Goal: Task Accomplishment & Management: Use online tool/utility

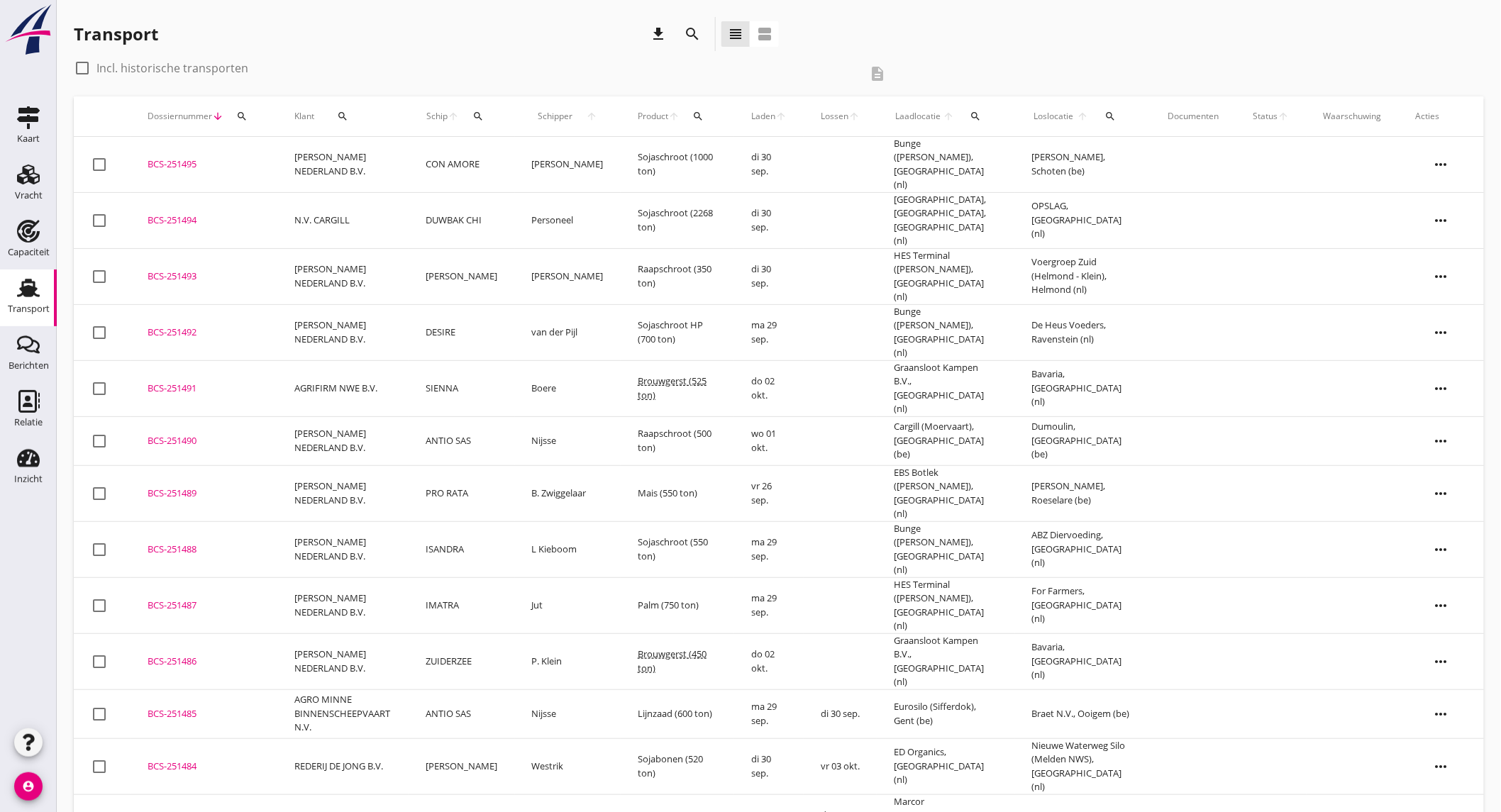
click at [695, 38] on icon "search" at bounding box center [692, 34] width 17 height 17
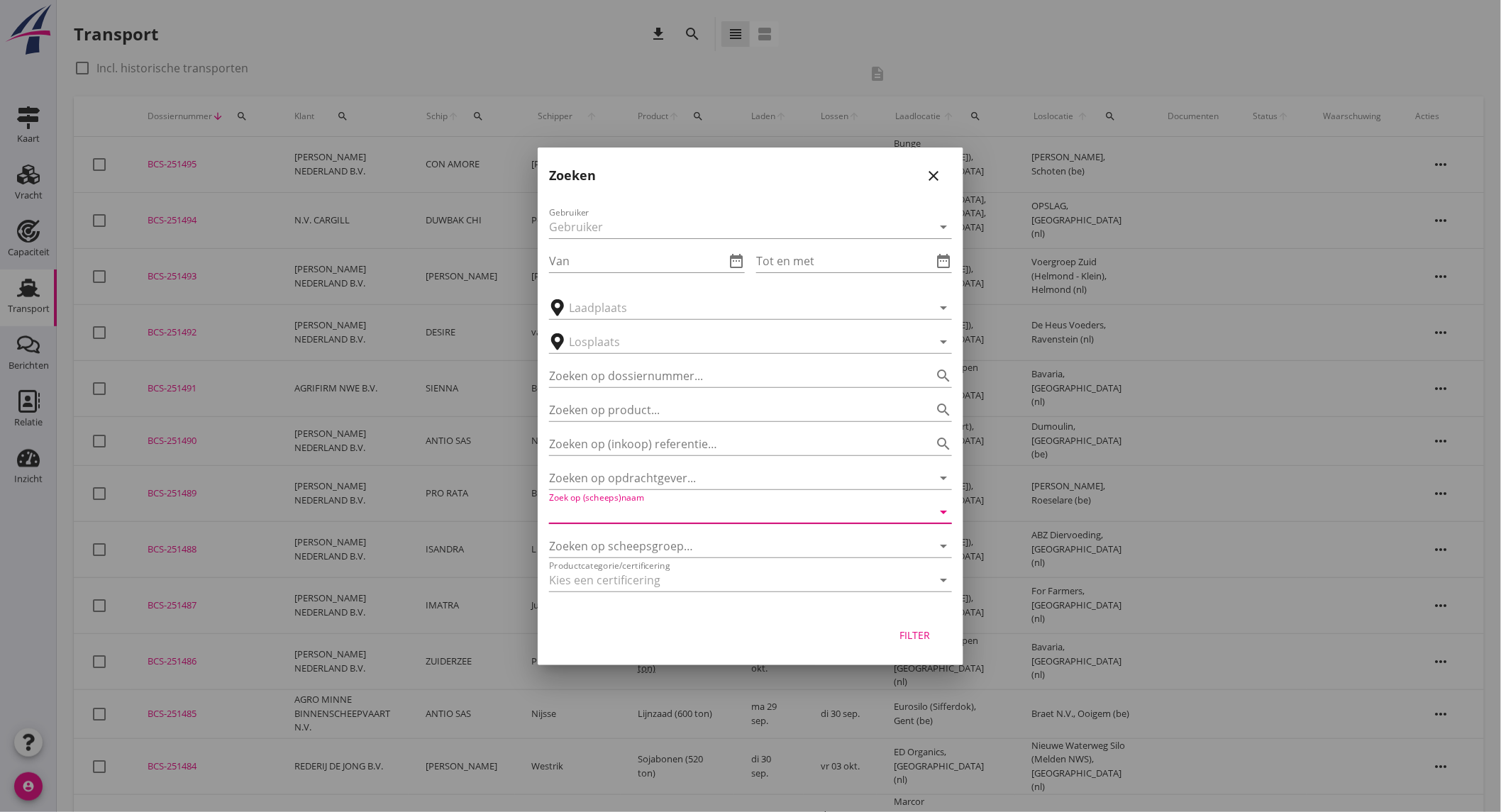
click at [681, 519] on input "Zoek op (scheeps)naam" at bounding box center [730, 512] width 363 height 23
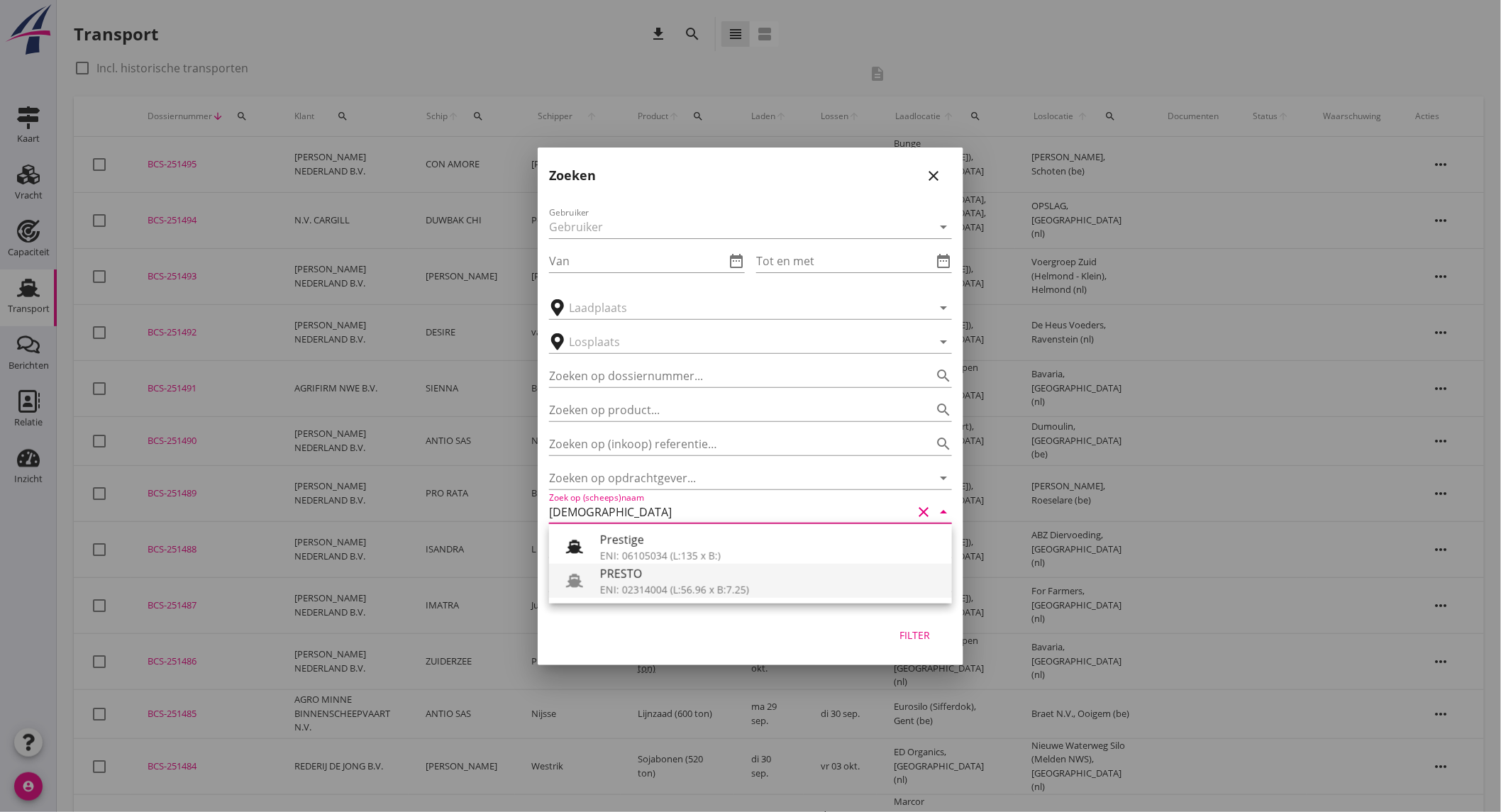
click at [674, 577] on div "PRESTO" at bounding box center [769, 573] width 340 height 17
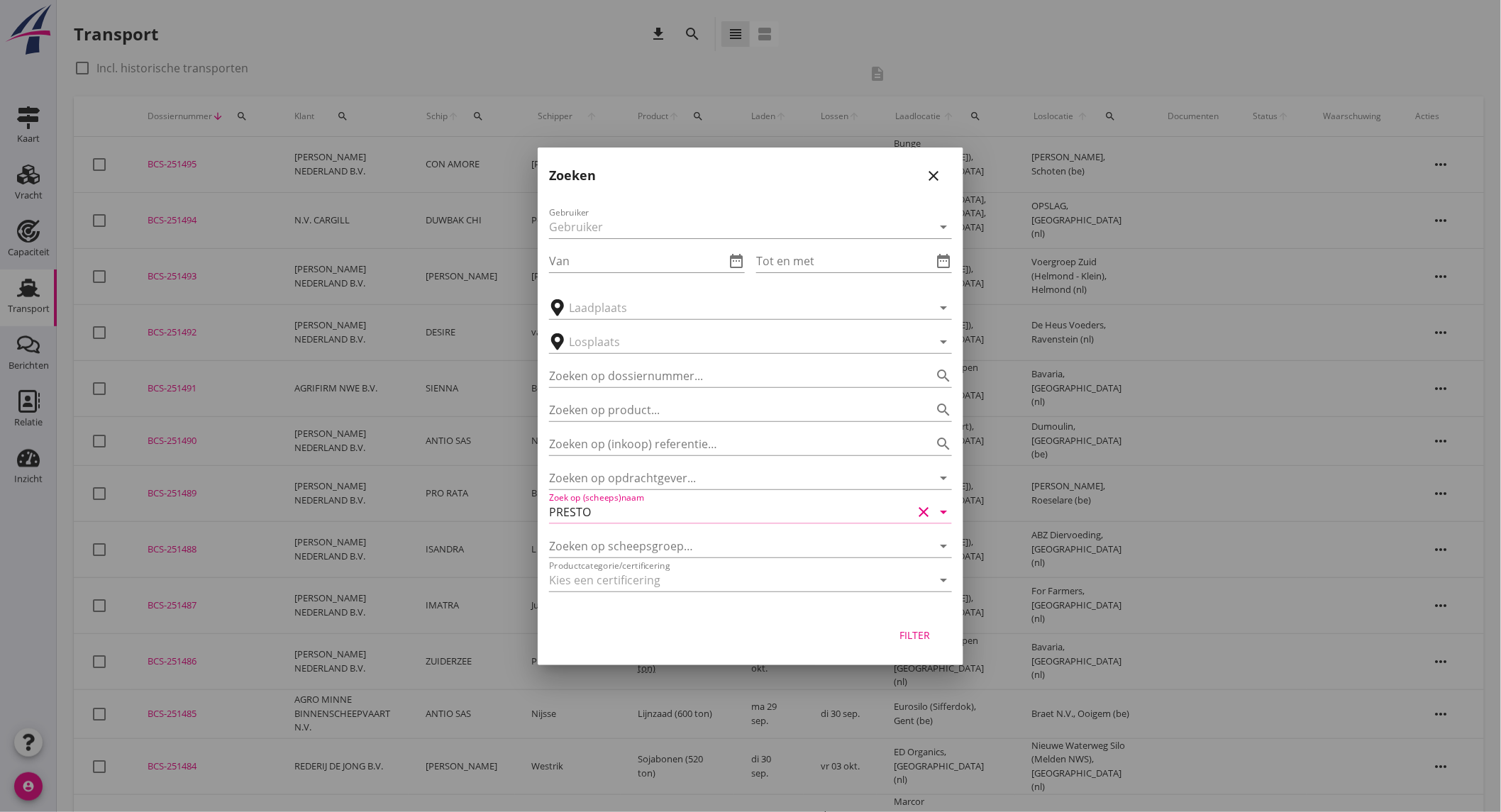
click at [908, 640] on div "Filter" at bounding box center [915, 635] width 40 height 15
type input "PRESTO"
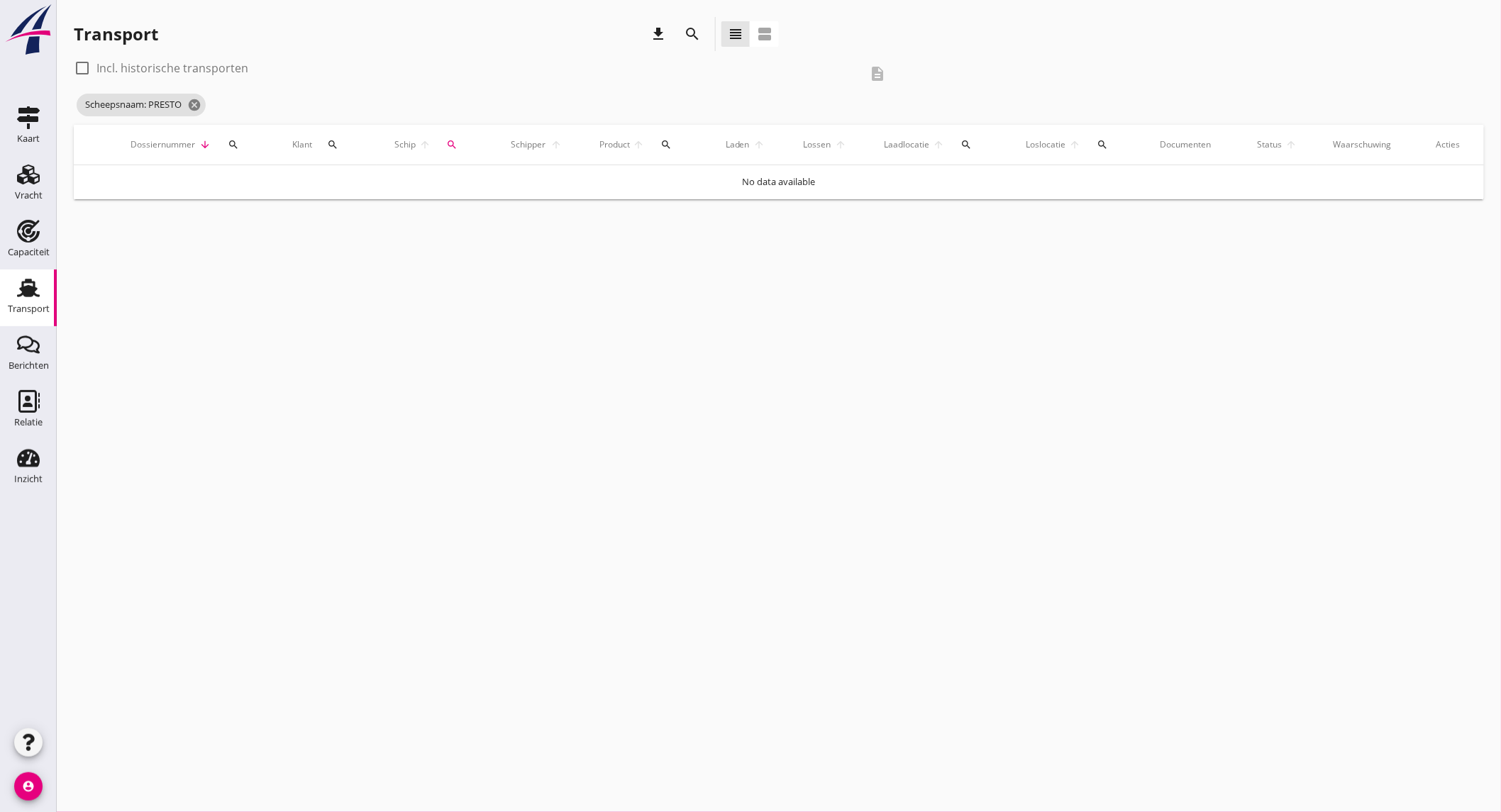
click at [179, 69] on label "Incl. historische transporten" at bounding box center [172, 68] width 152 height 15
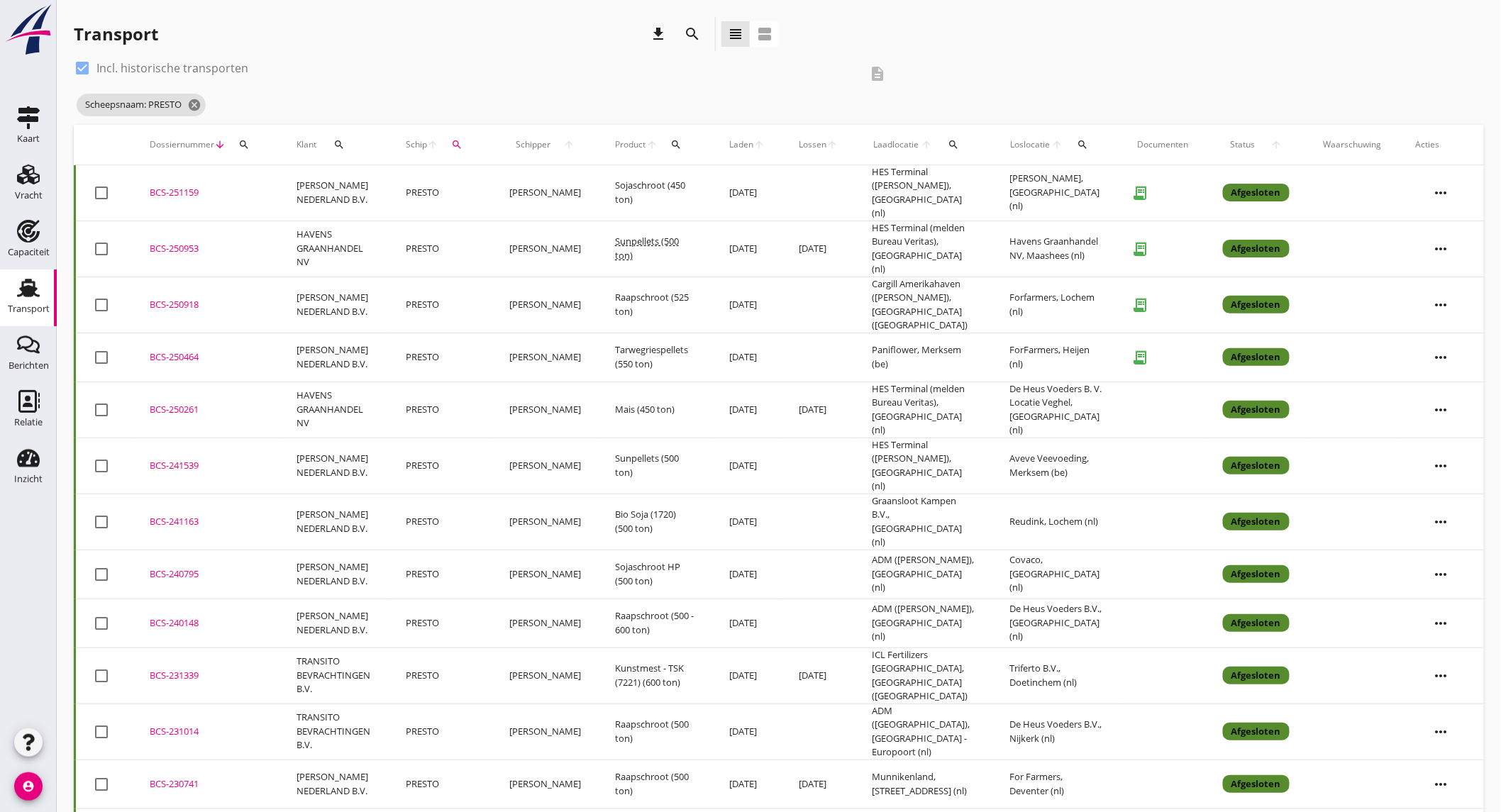
click at [215, 62] on label "Incl. historische transporten" at bounding box center [172, 68] width 152 height 15
checkbox input "false"
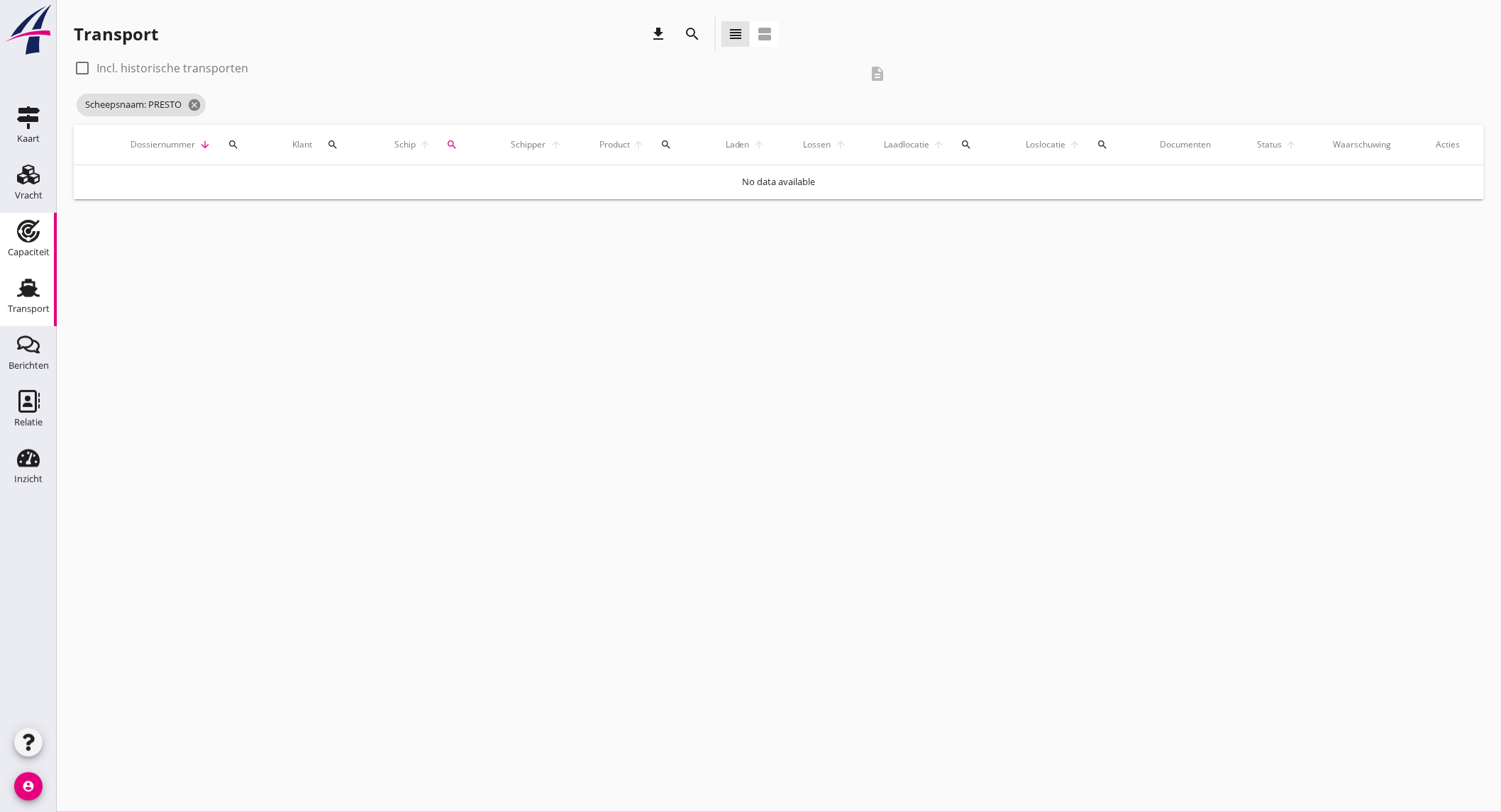
click at [40, 234] on div "Capaciteit" at bounding box center [28, 231] width 34 height 23
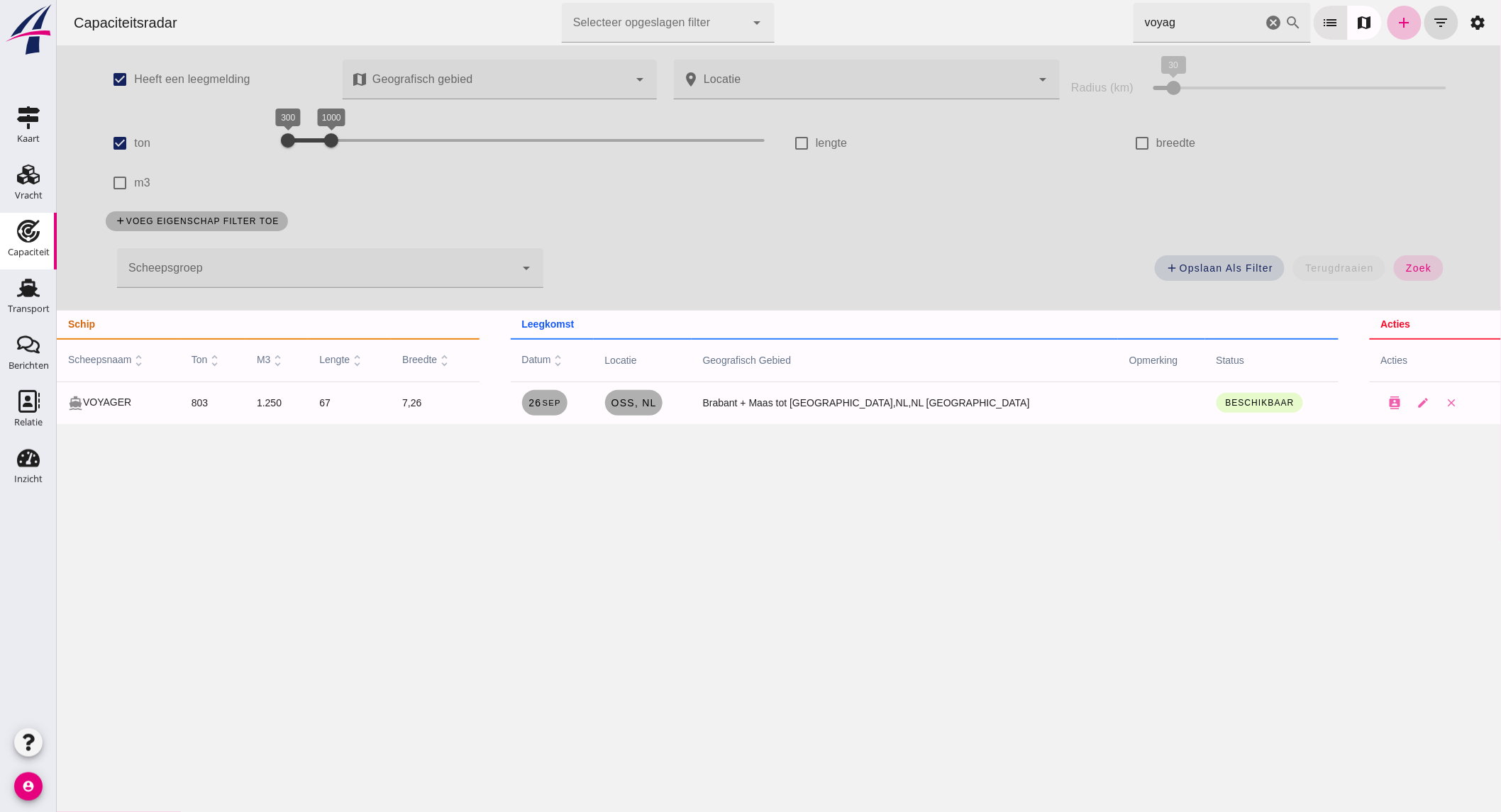
click at [1235, 24] on input "voyag" at bounding box center [1198, 23] width 129 height 40
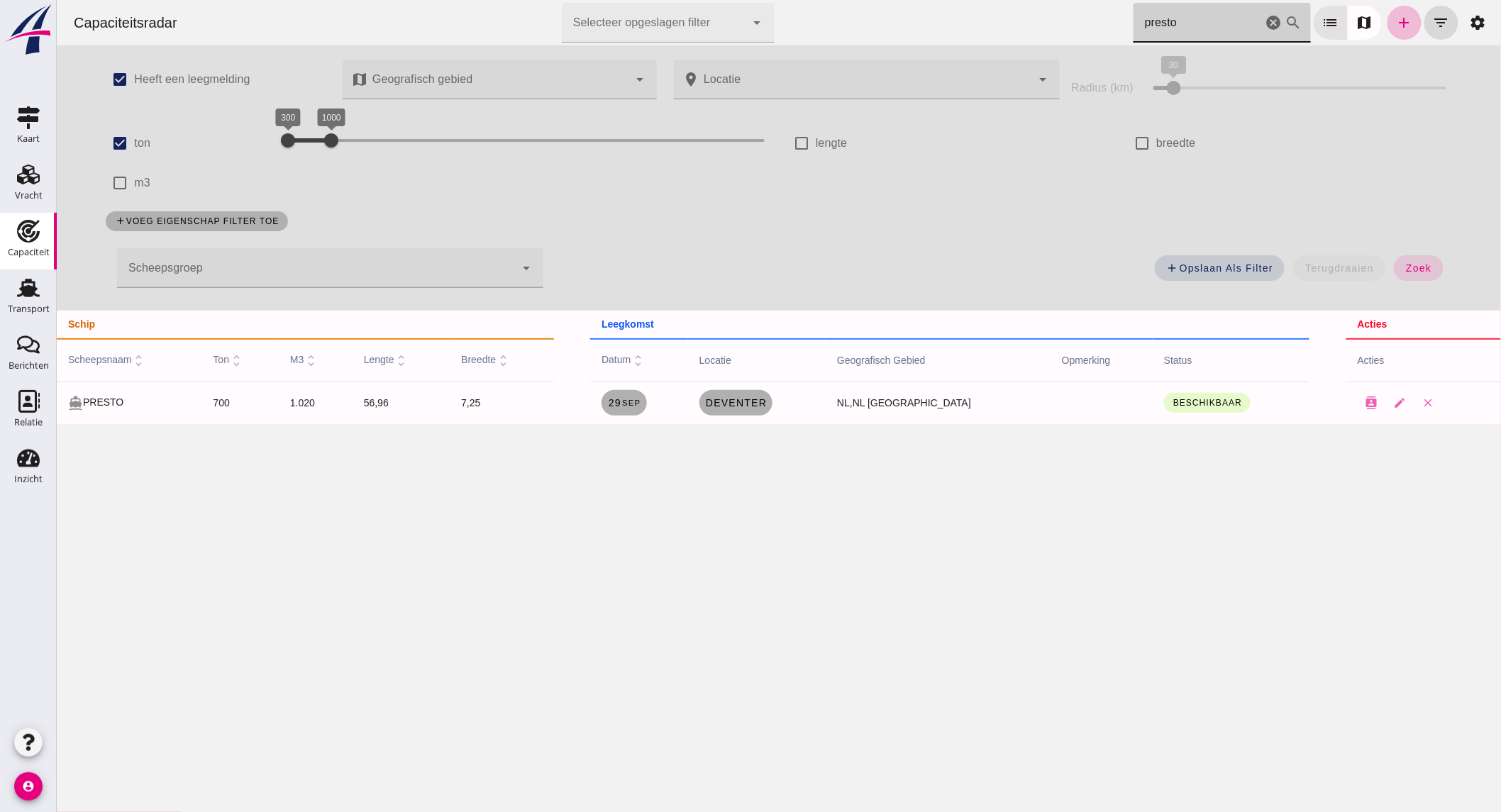
click at [1185, 18] on input "presto" at bounding box center [1198, 23] width 129 height 40
type input "presto"
click at [633, 396] on link "[DATE]" at bounding box center [623, 403] width 45 height 26
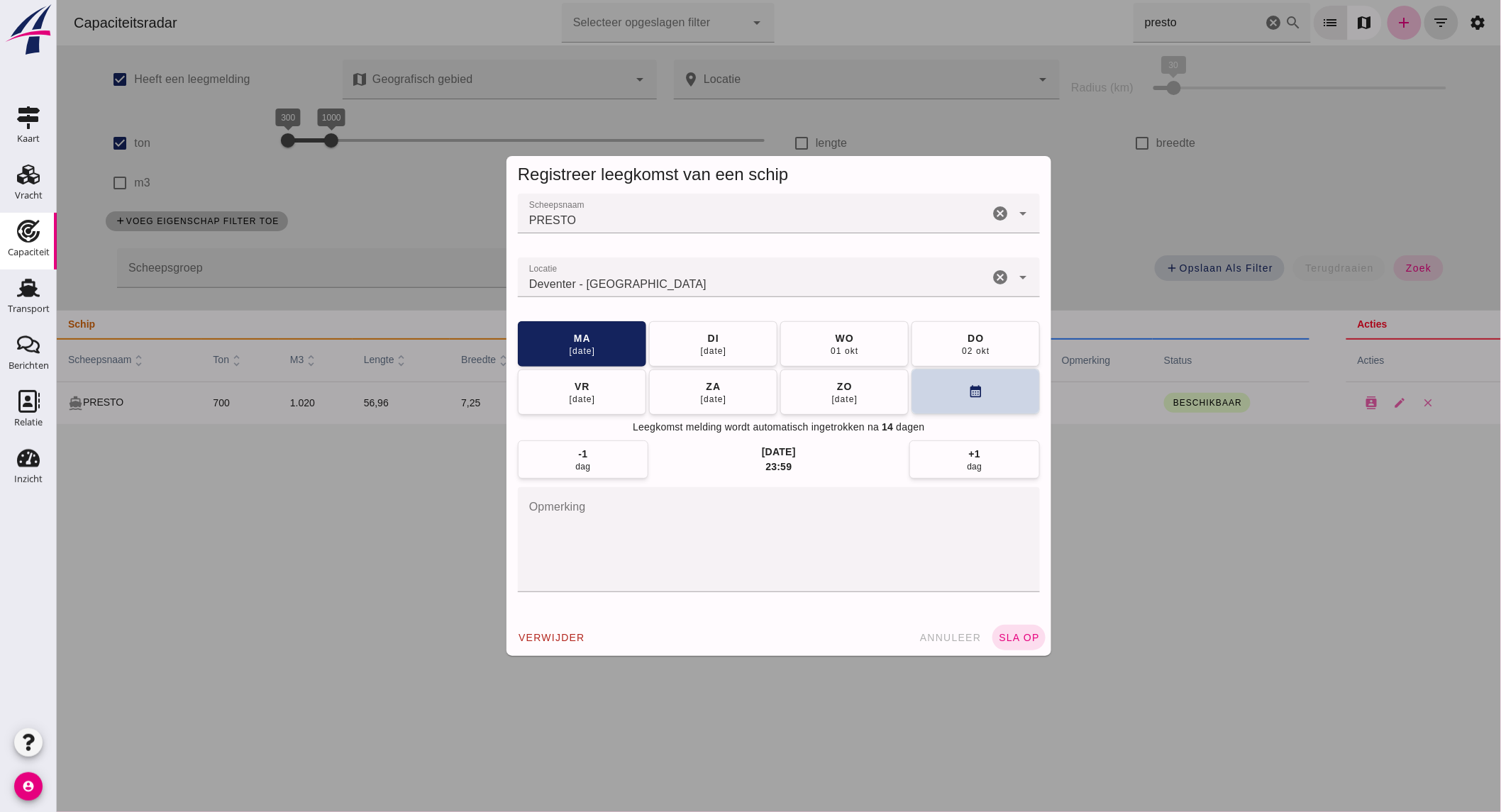
click at [972, 391] on icon "calendar_month" at bounding box center [975, 392] width 15 height 15
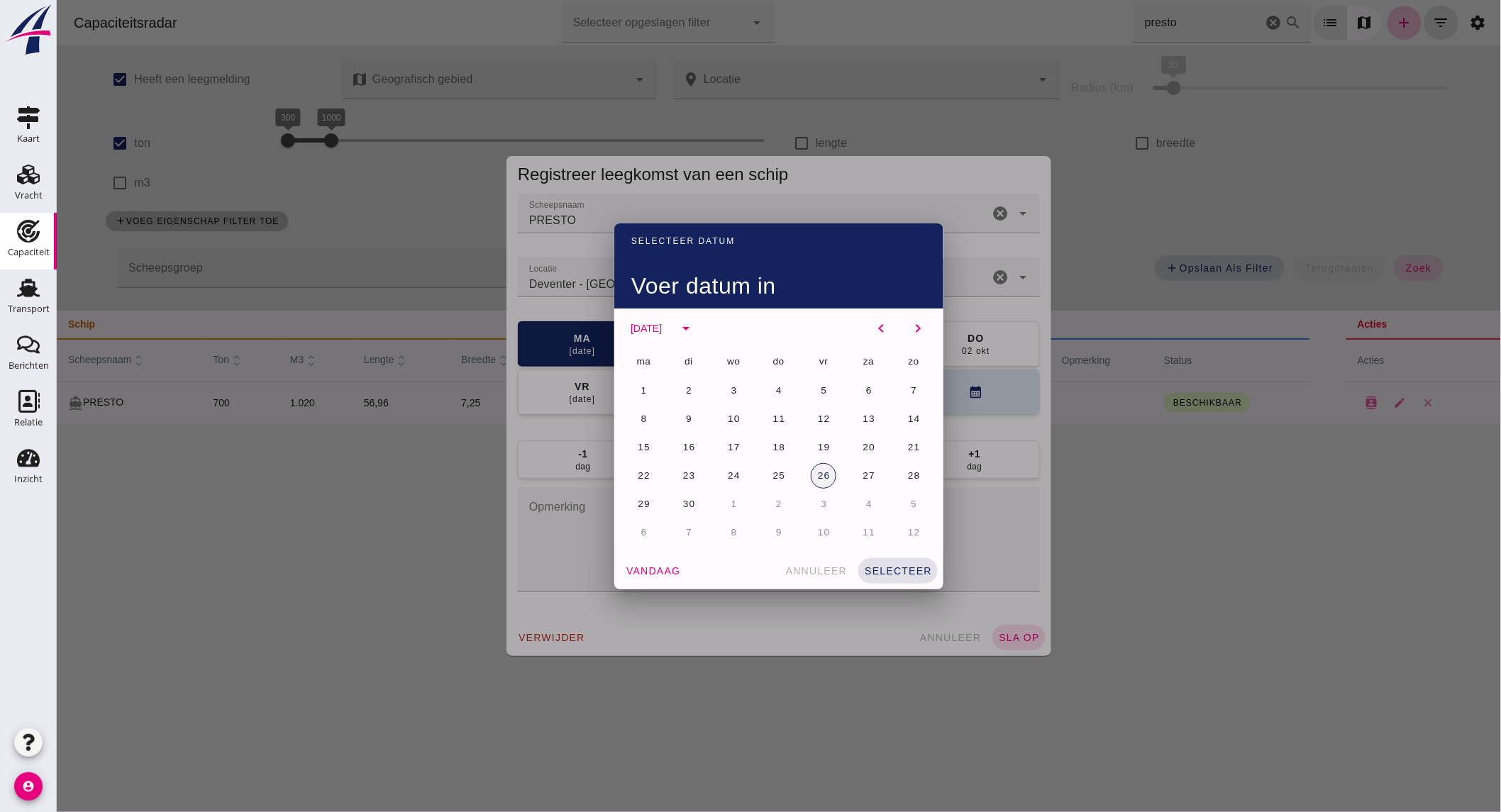
click at [824, 473] on span "26" at bounding box center [823, 475] width 14 height 11
click at [888, 568] on span "selecteer" at bounding box center [897, 570] width 68 height 11
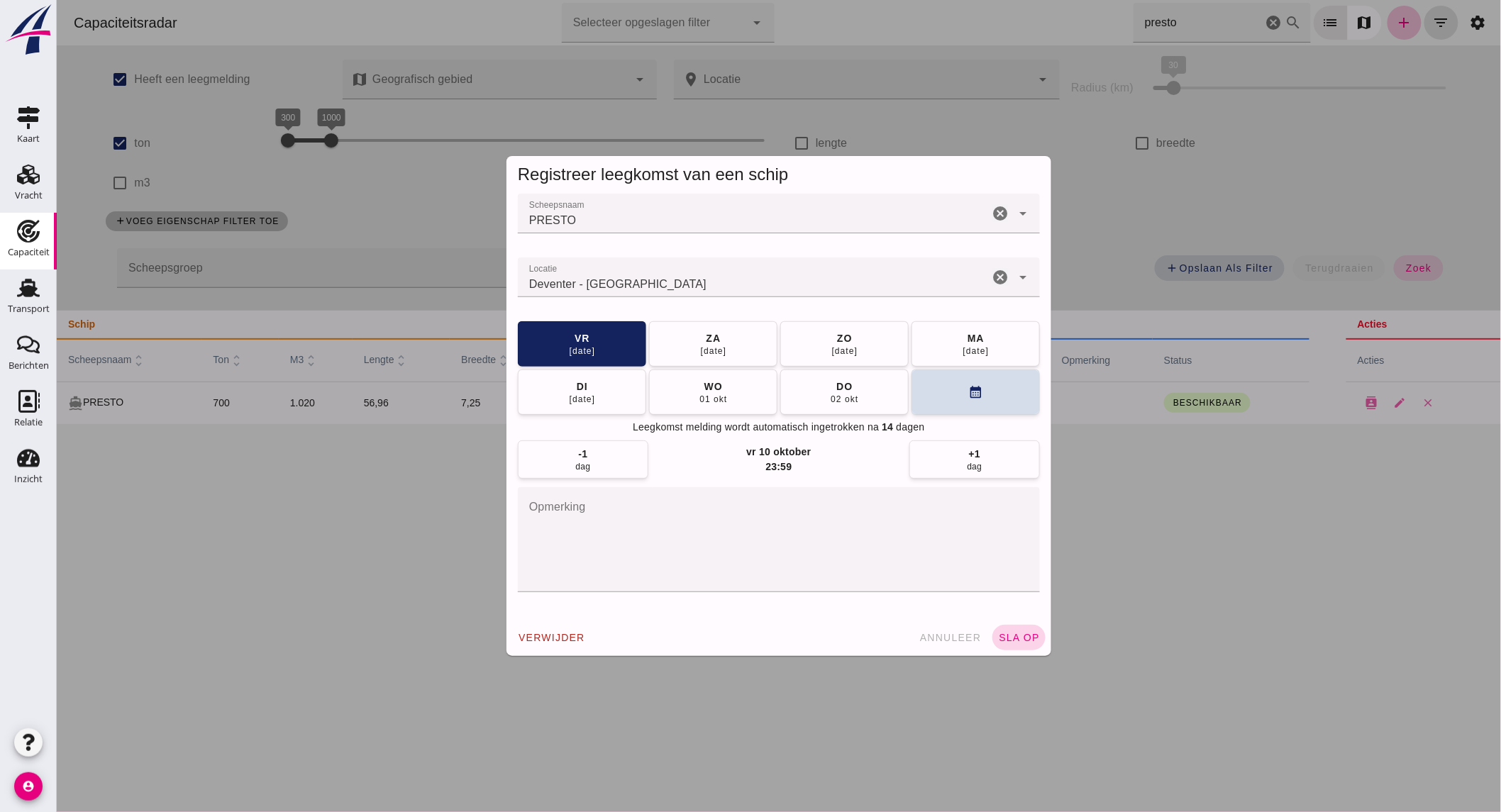
click at [1008, 634] on span "sla op" at bounding box center [1018, 637] width 42 height 11
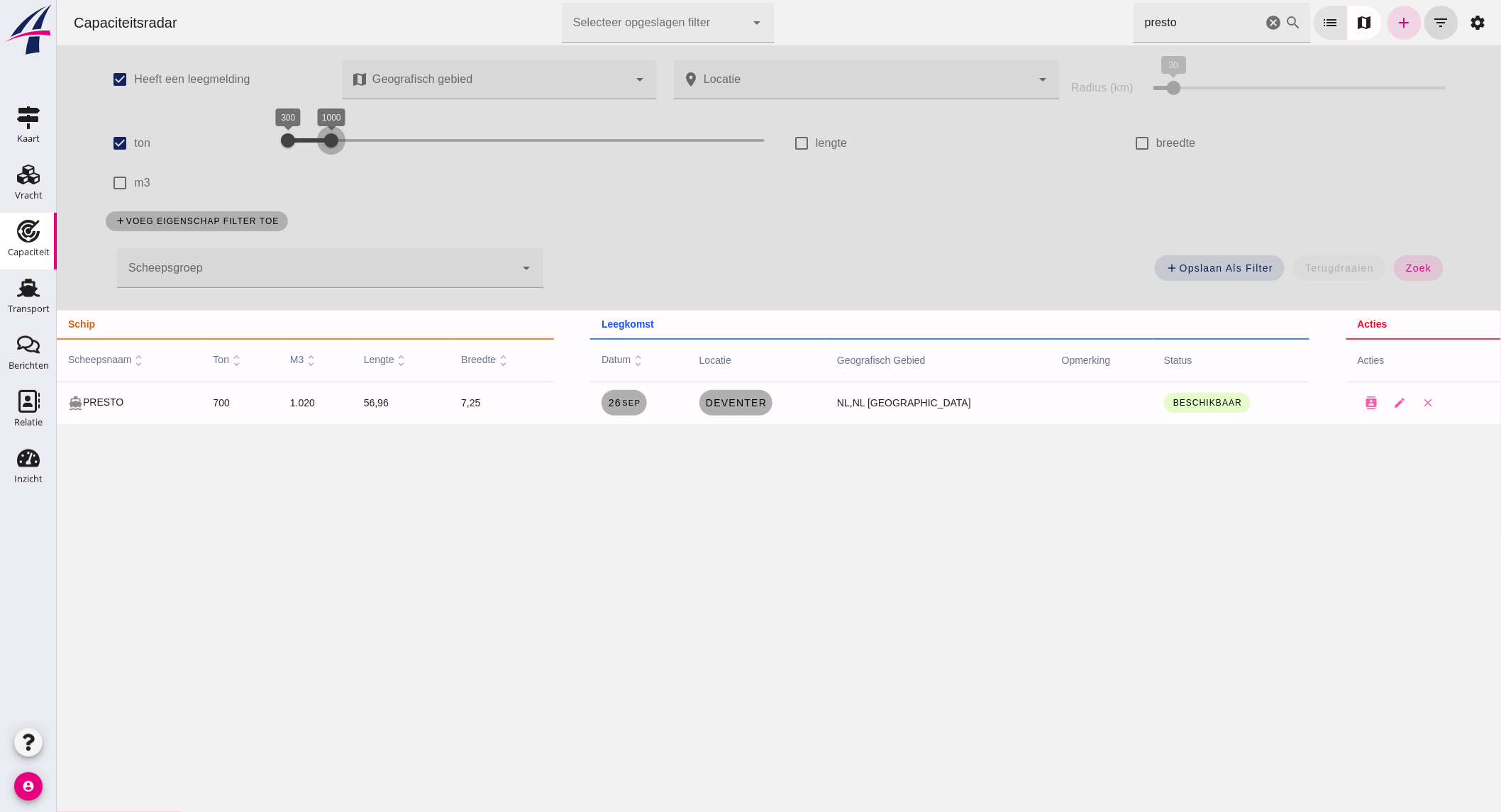
drag, startPoint x: 331, startPoint y: 141, endPoint x: 743, endPoint y: 123, distance: 412.4
click at [338, 133] on div "1000" at bounding box center [331, 141] width 15 height 15
drag, startPoint x: 378, startPoint y: 139, endPoint x: 420, endPoint y: 139, distance: 42.0
click at [420, 139] on div "2500 7300 2500 7300" at bounding box center [522, 141] width 483 height 23
click at [1393, 270] on button "zoek" at bounding box center [1418, 268] width 49 height 26
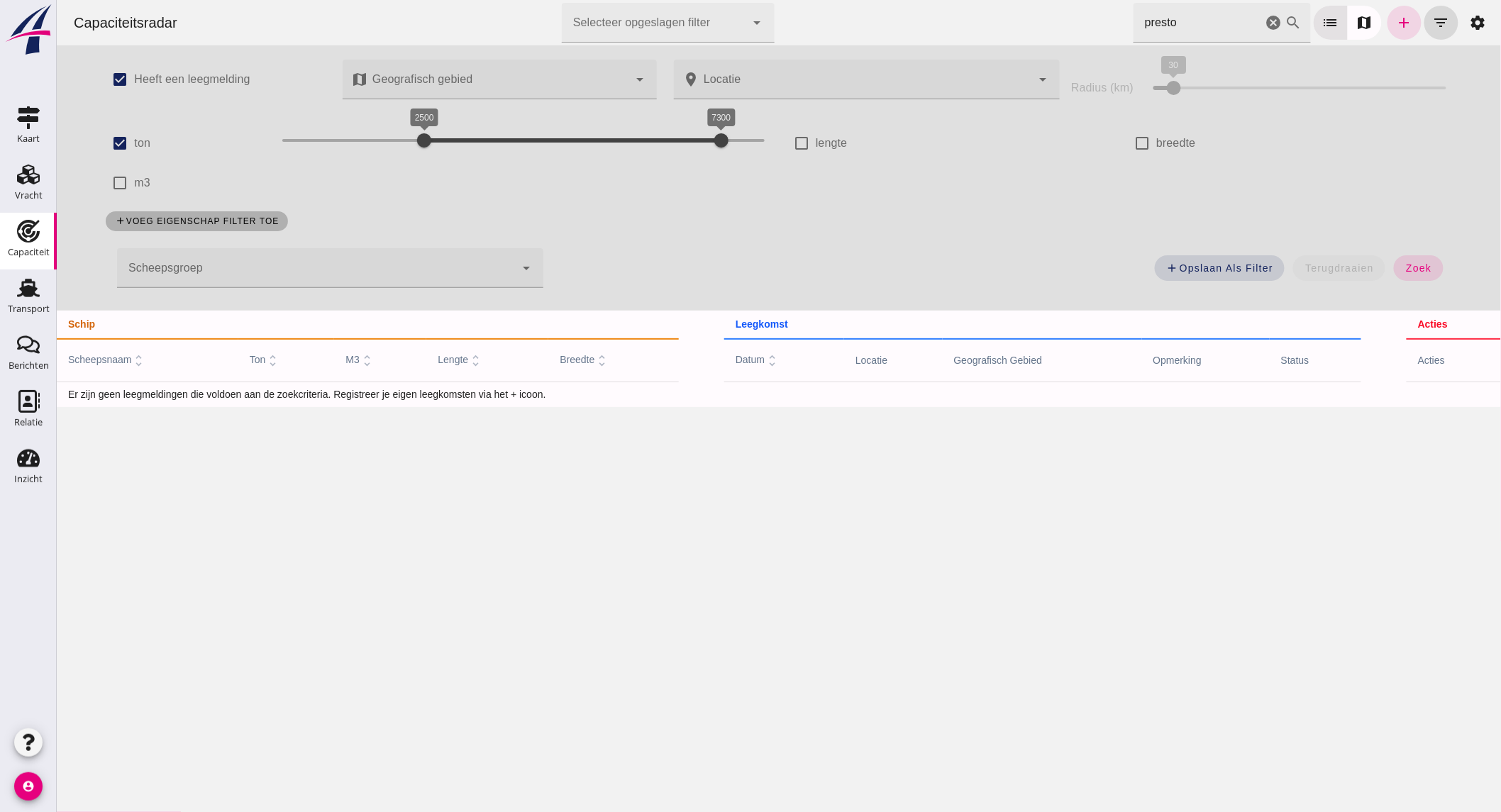
click at [1265, 23] on icon "cancel" at bounding box center [1273, 23] width 17 height 17
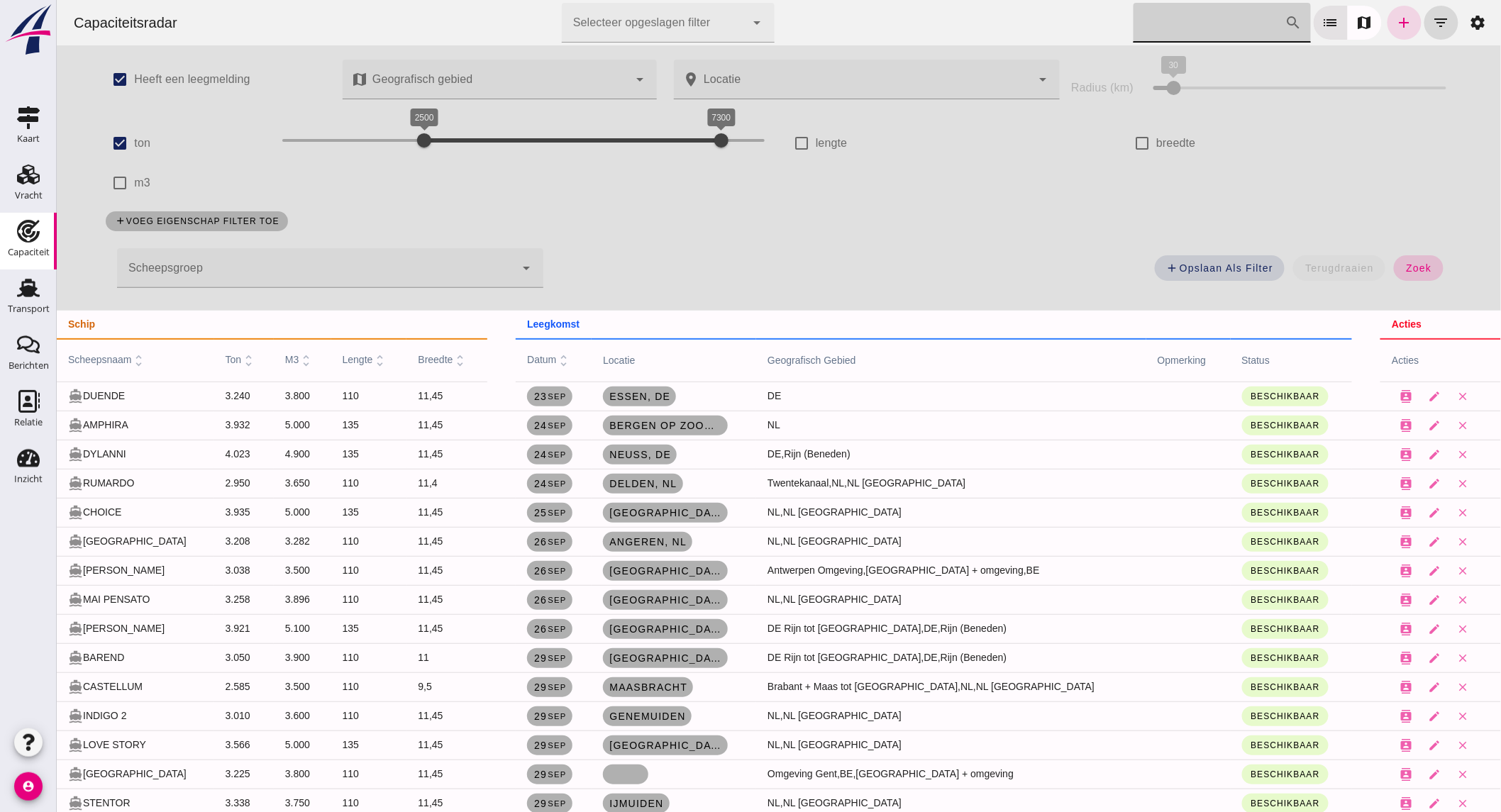
drag, startPoint x: 1412, startPoint y: 263, endPoint x: 90, endPoint y: 437, distance: 1333.4
click at [1412, 263] on span "zoek" at bounding box center [1418, 268] width 26 height 11
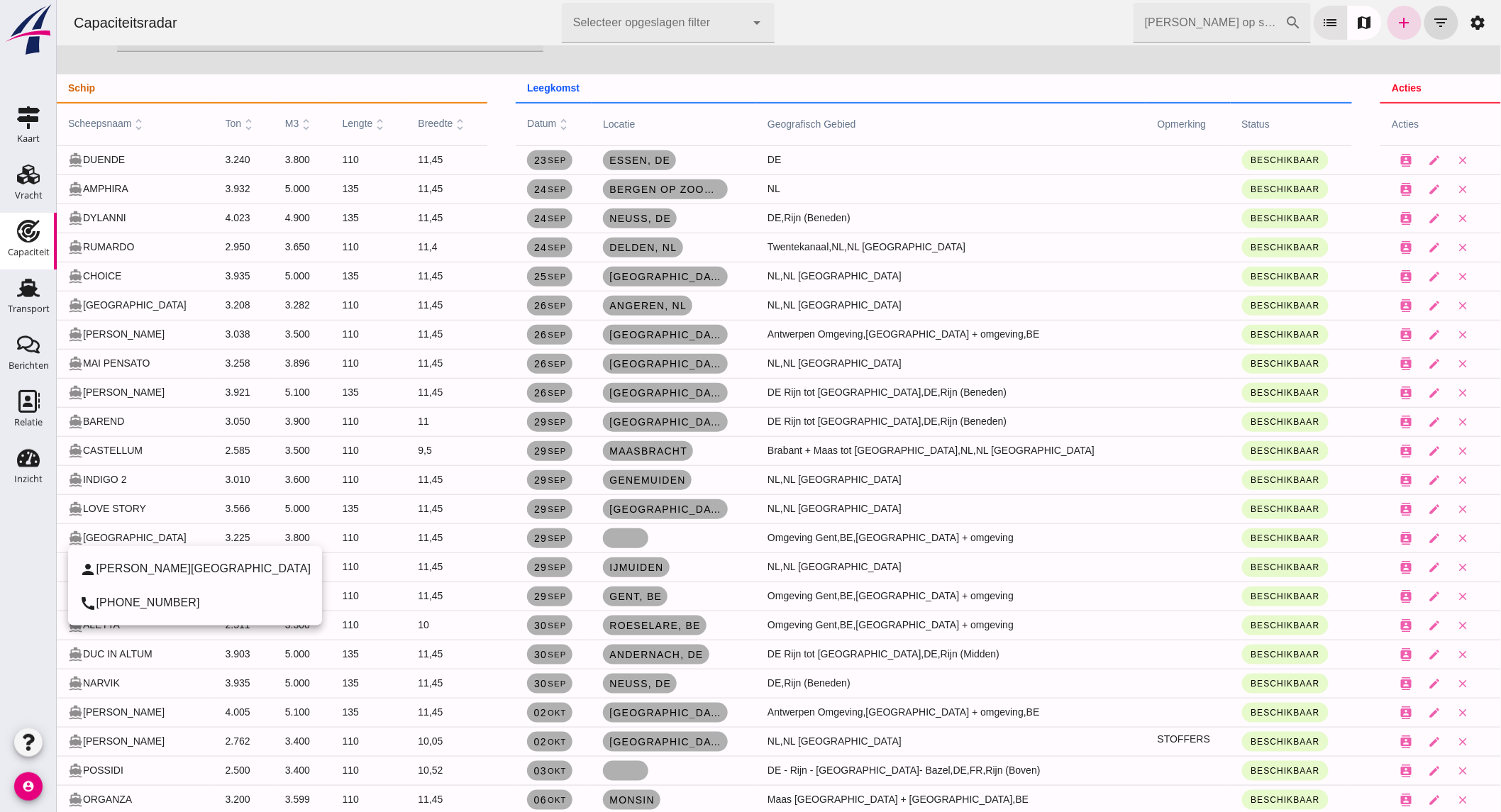
scroll to position [298, 0]
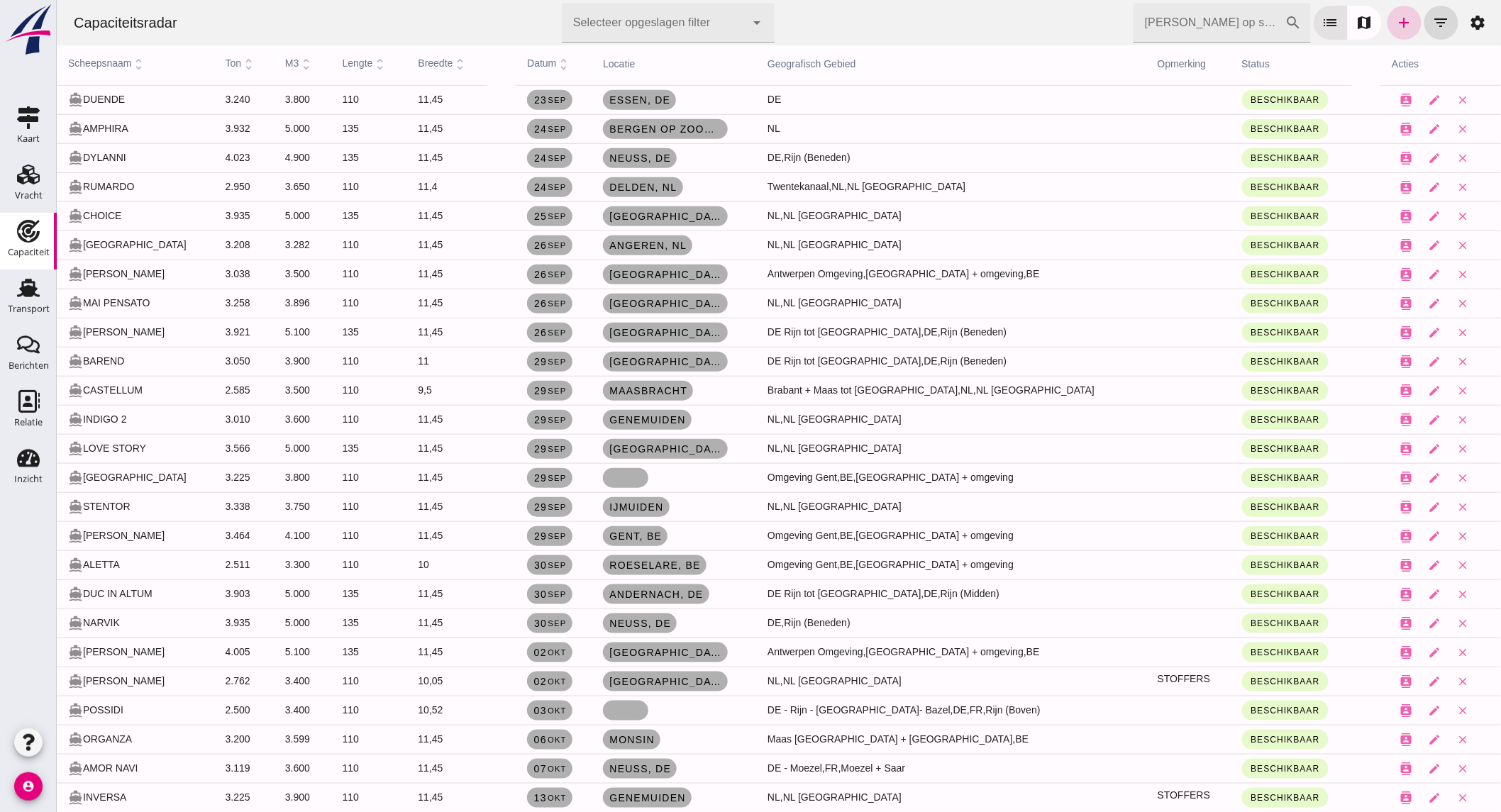
click at [1395, 19] on icon "add" at bounding box center [1403, 23] width 17 height 17
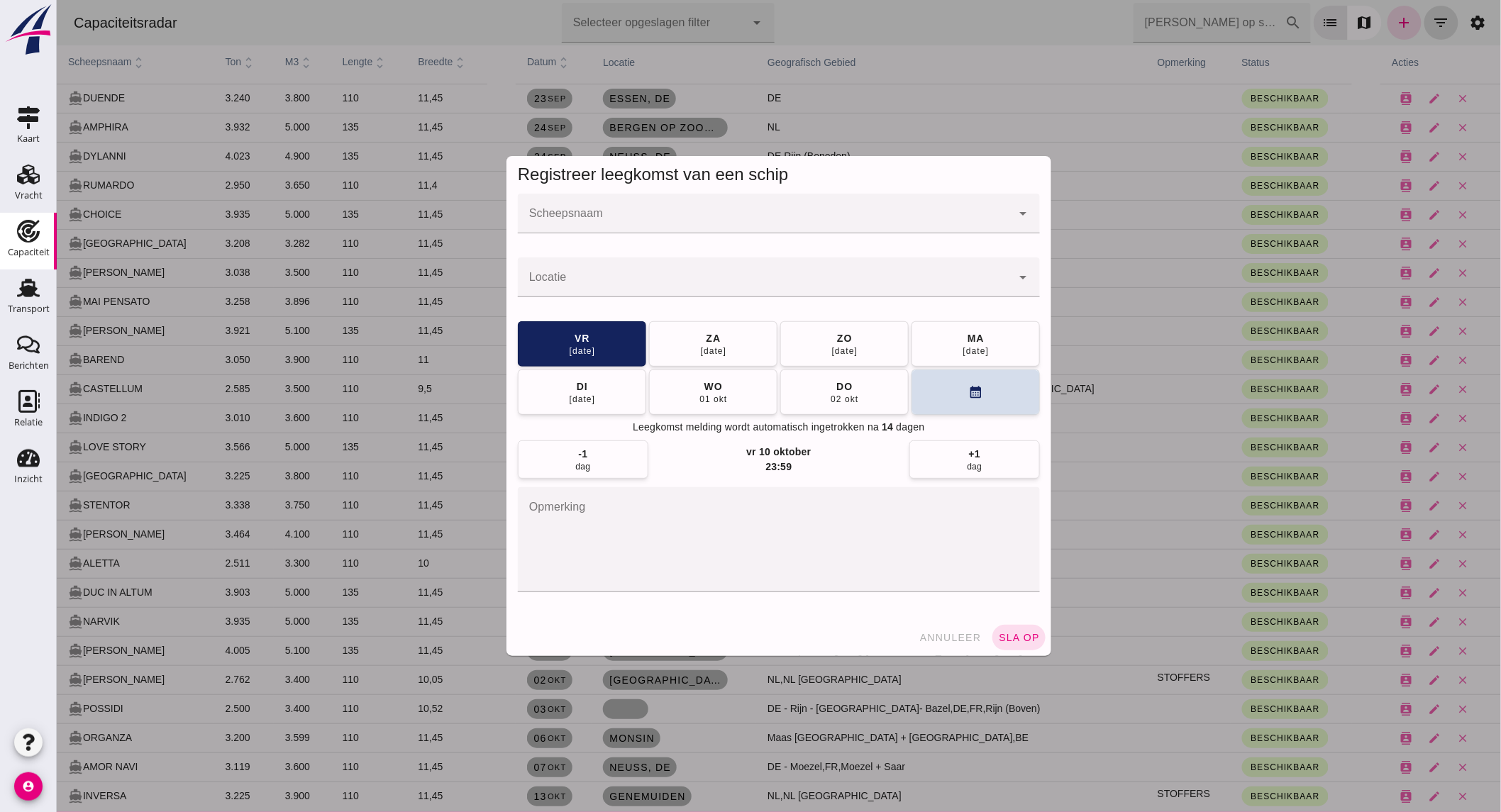
click at [567, 217] on input "Scheepsnaam" at bounding box center [764, 220] width 494 height 17
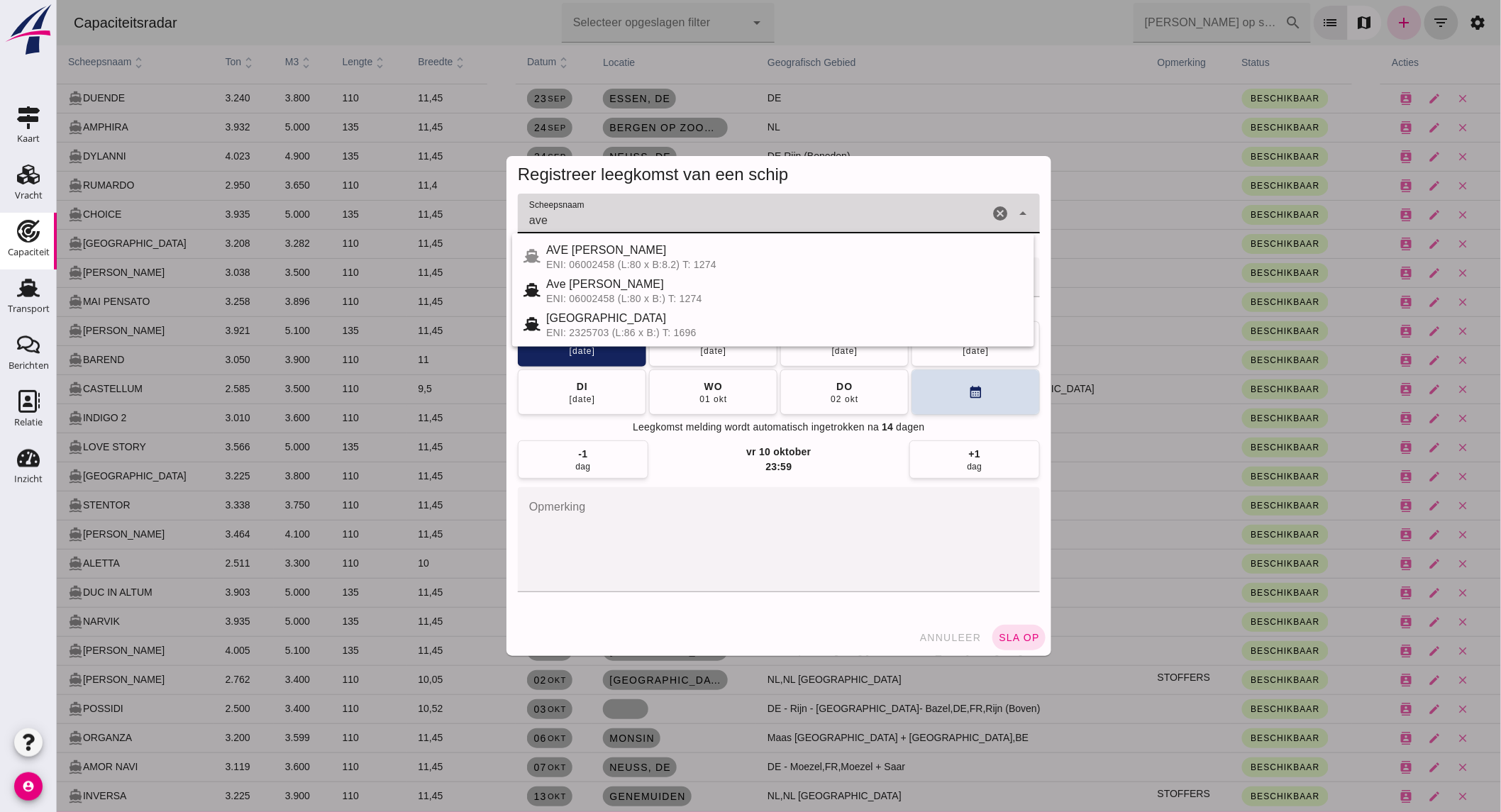
type input "ave"
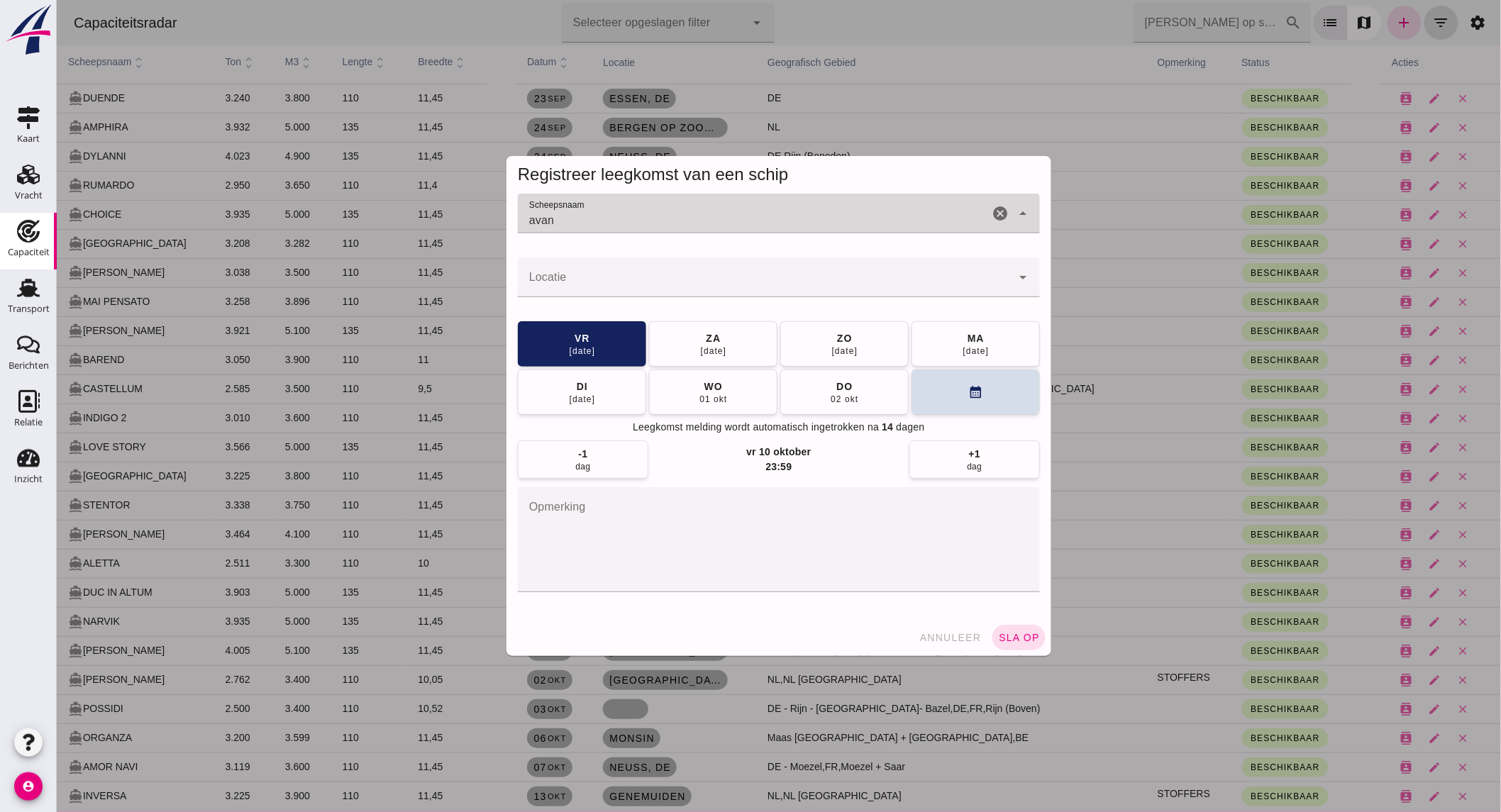
click at [661, 220] on input "avan" at bounding box center [753, 220] width 471 height 17
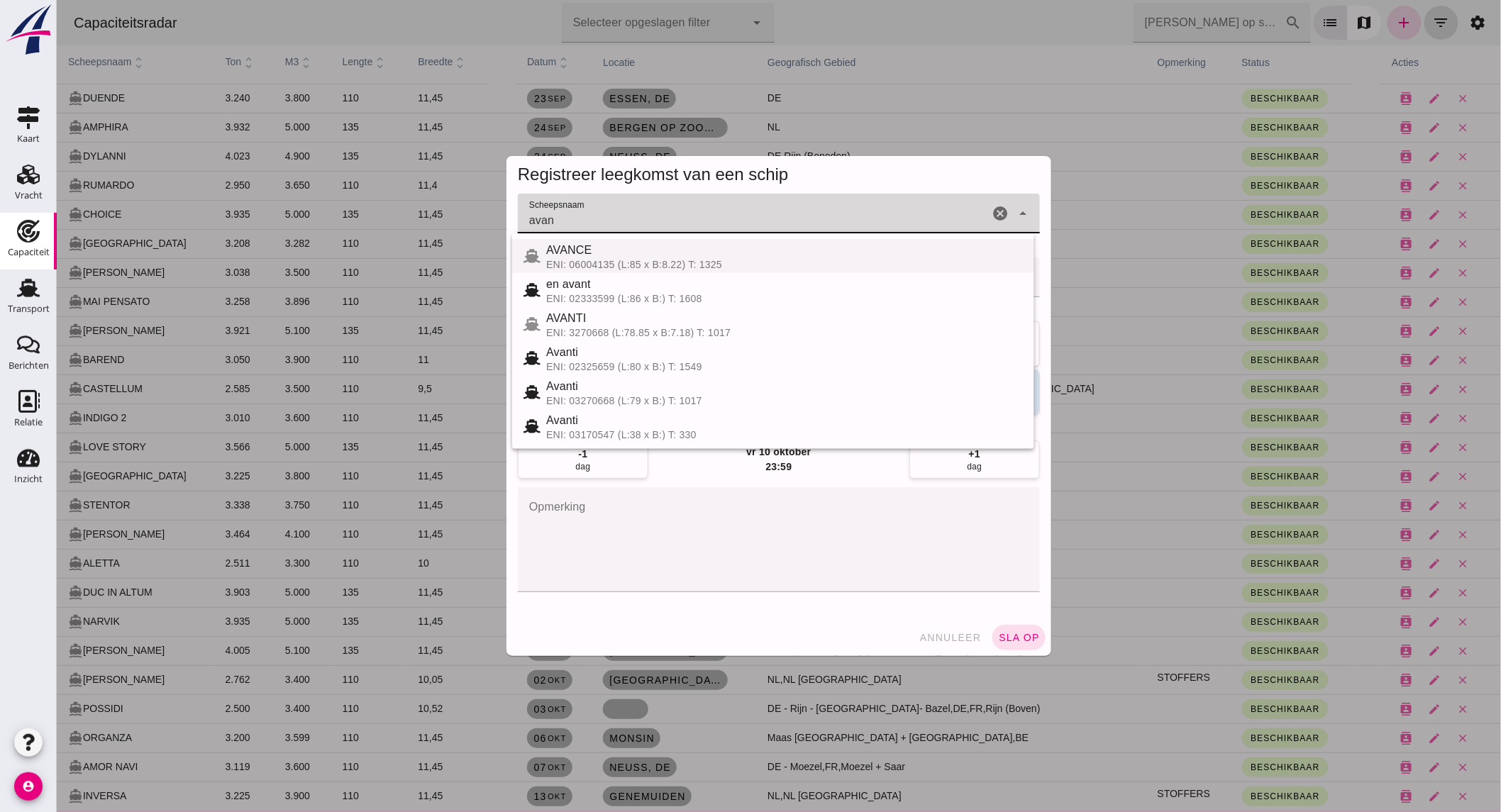
click at [686, 264] on div "ENI: 06004135 (L:85 x B:8.22) T: 1325" at bounding box center [784, 264] width 477 height 11
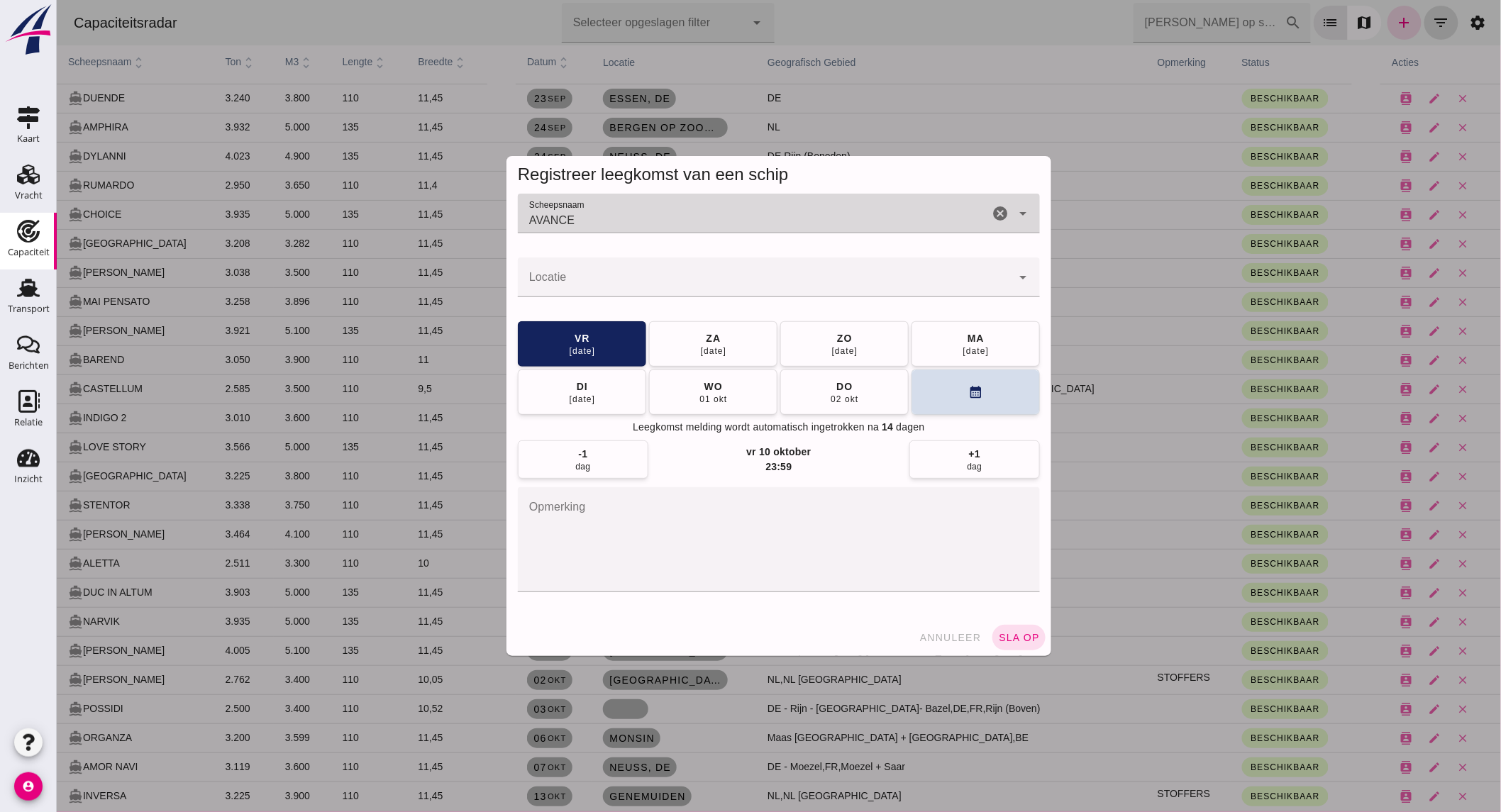
type input "AVANCE"
click at [652, 288] on input "Locatie" at bounding box center [764, 284] width 494 height 17
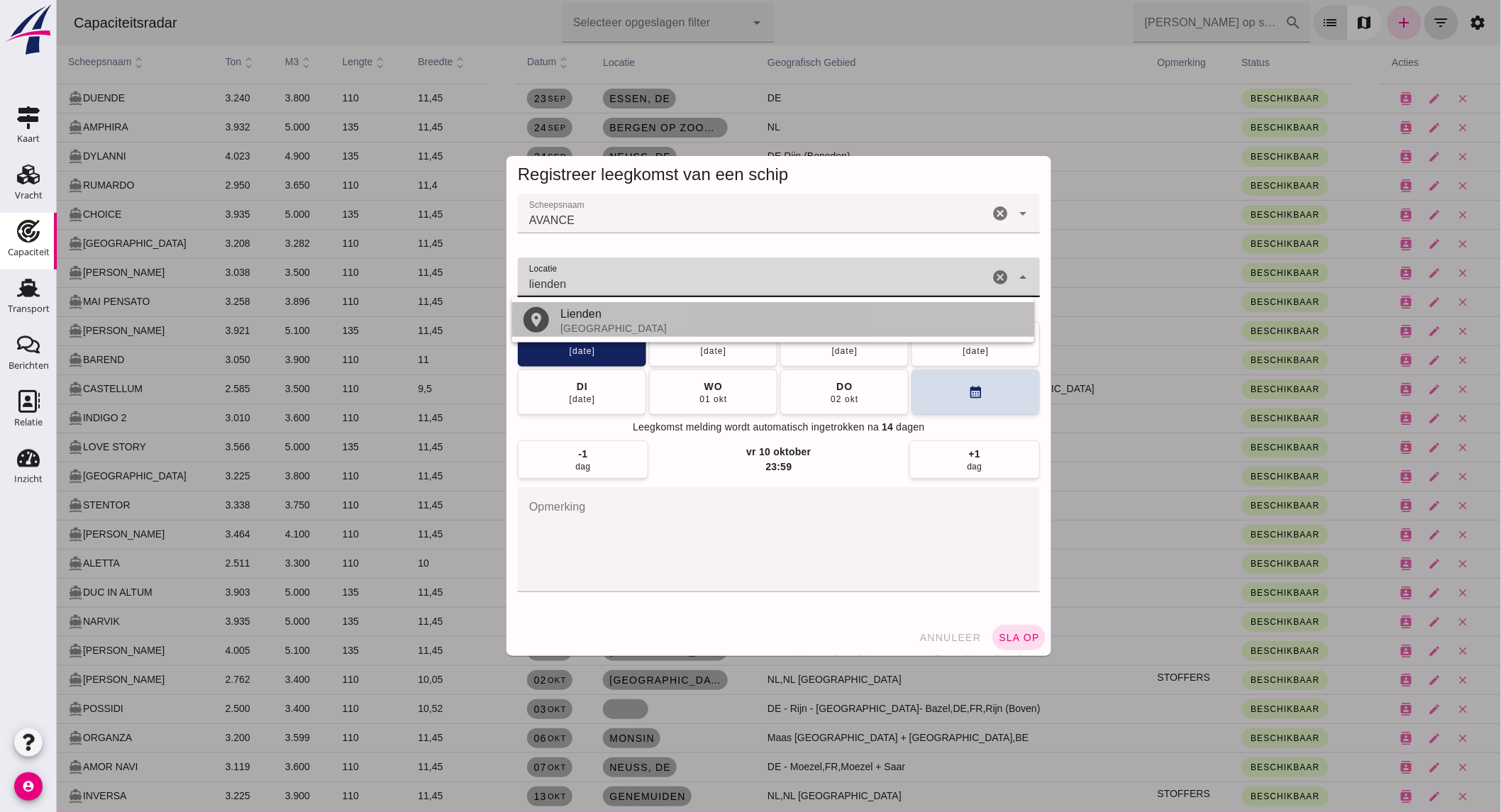
click at [603, 327] on div "[GEOGRAPHIC_DATA]" at bounding box center [791, 328] width 462 height 11
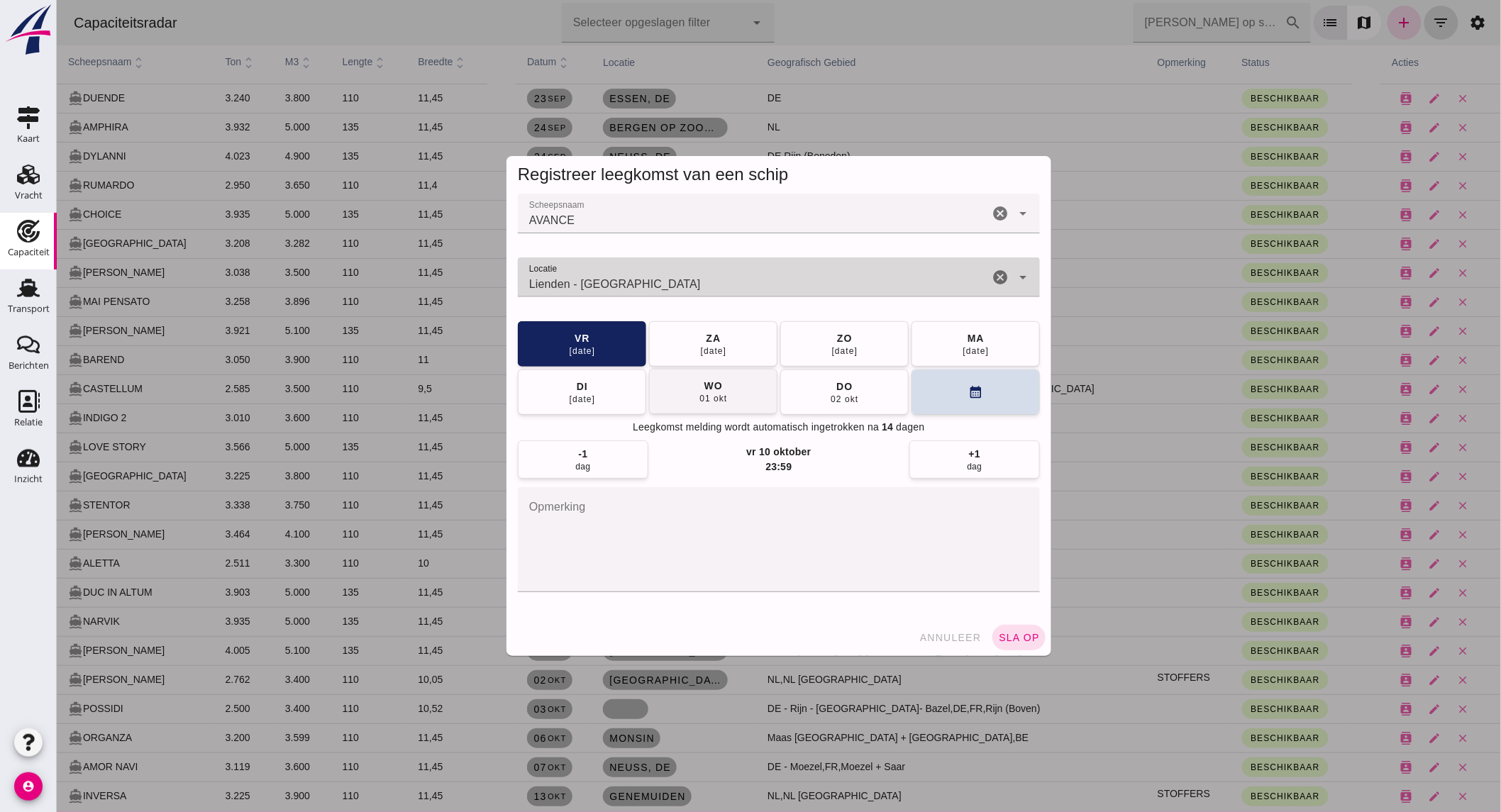
type input "Lienden - [GEOGRAPHIC_DATA]"
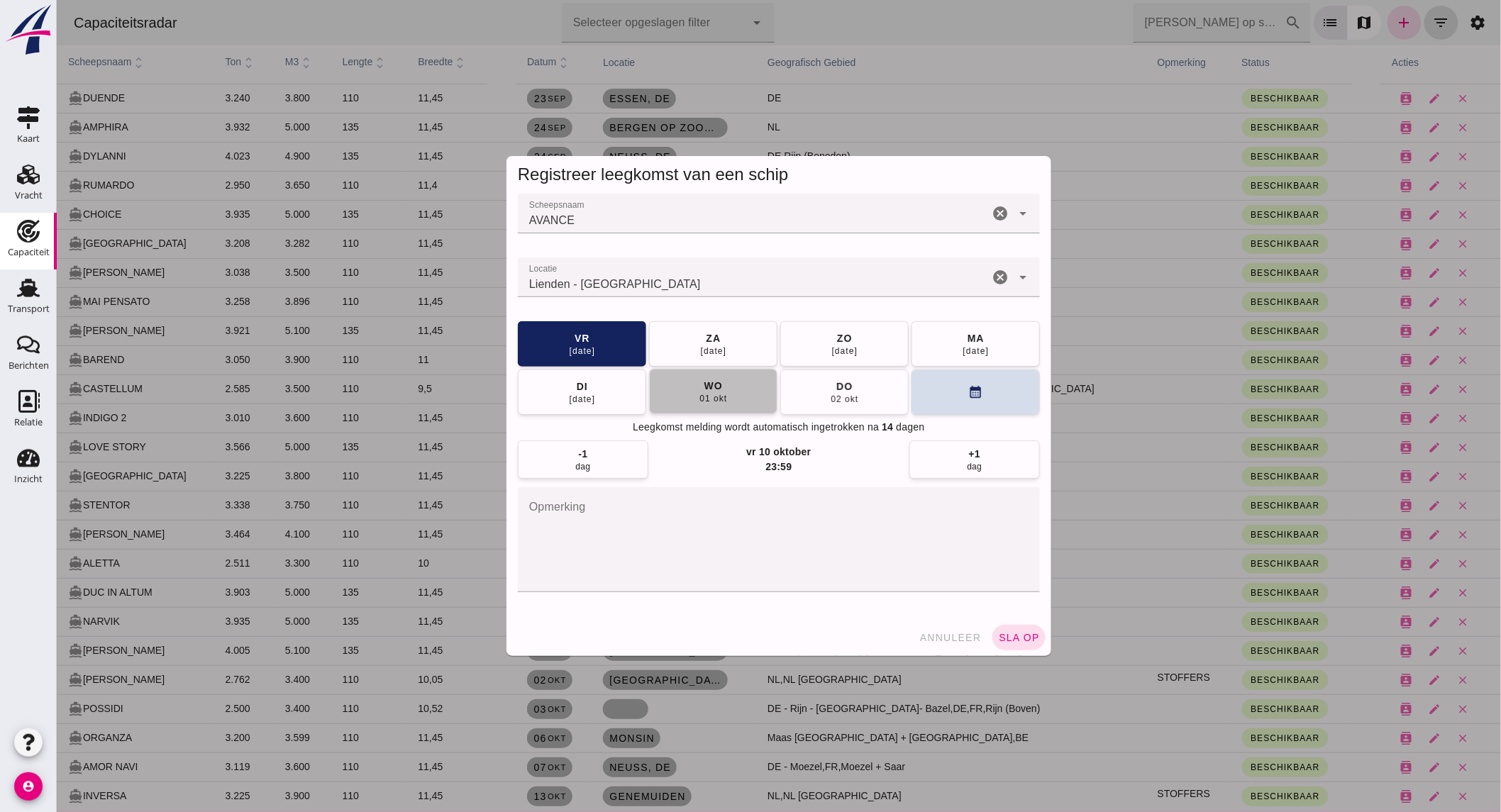
click at [713, 393] on div "01 okt" at bounding box center [712, 398] width 28 height 11
click at [1025, 640] on span "sla op" at bounding box center [1018, 637] width 42 height 11
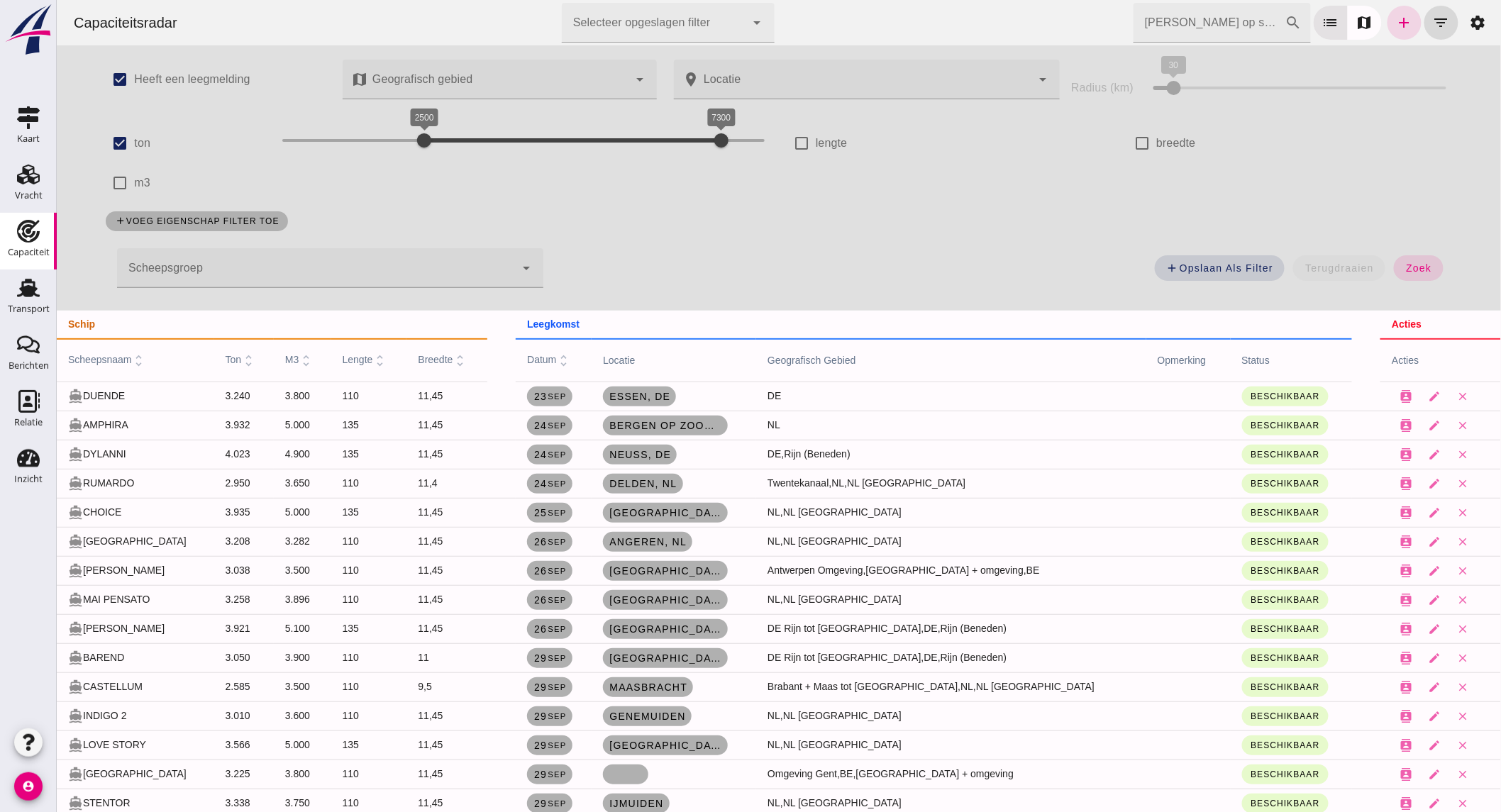
click at [134, 140] on label "ton" at bounding box center [141, 143] width 16 height 40
click at [133, 140] on input "ton" at bounding box center [119, 143] width 28 height 28
checkbox input "false"
